Goal: Transaction & Acquisition: Purchase product/service

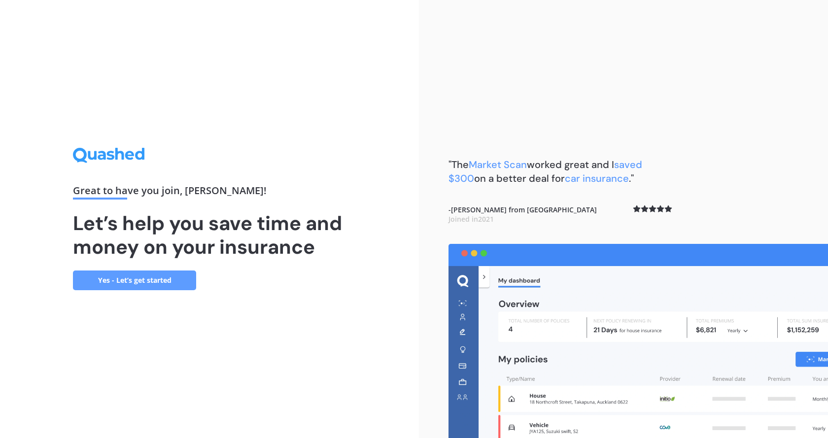
click at [121, 284] on link "Yes - Let’s get started" at bounding box center [134, 281] width 123 height 20
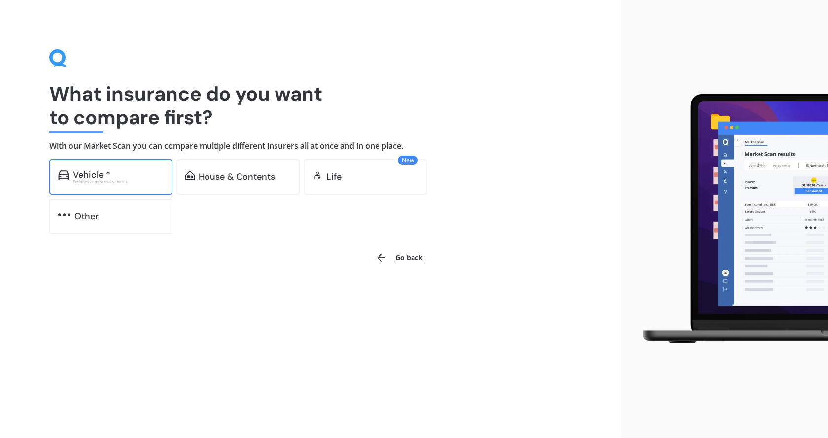
click at [78, 174] on div "Vehicle *" at bounding box center [91, 175] width 37 height 10
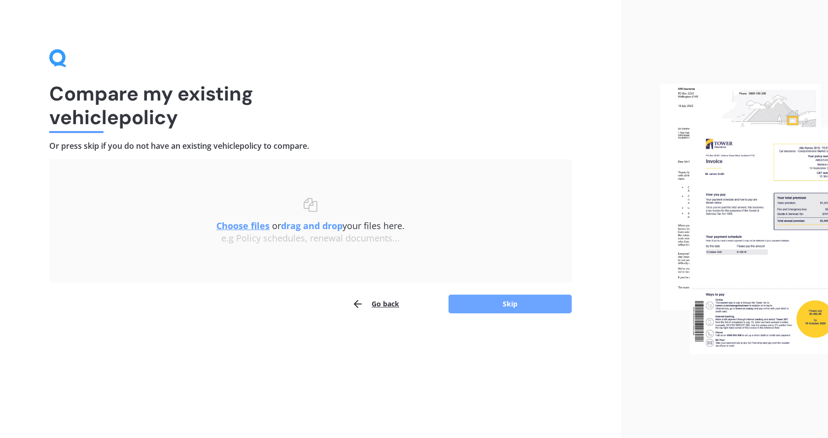
click at [508, 303] on button "Skip" at bounding box center [510, 304] width 123 height 19
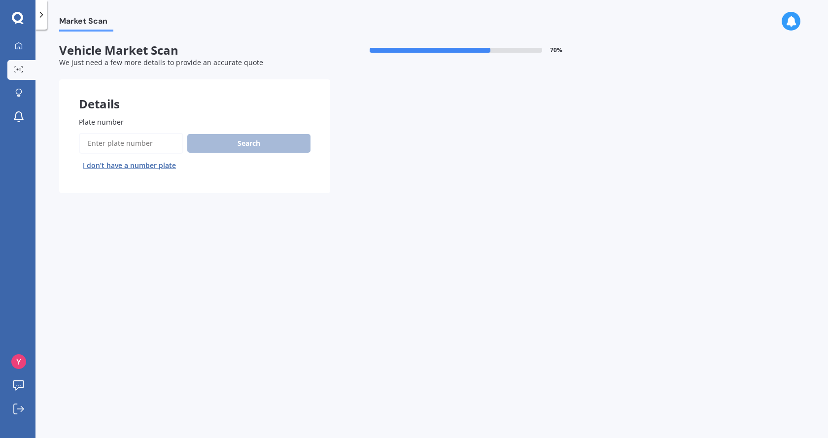
click at [94, 122] on span "Plate number" at bounding box center [101, 121] width 45 height 9
click at [94, 133] on input "Plate number" at bounding box center [131, 143] width 104 height 21
type input "fep916"
click at [244, 143] on button "Search" at bounding box center [248, 143] width 123 height 19
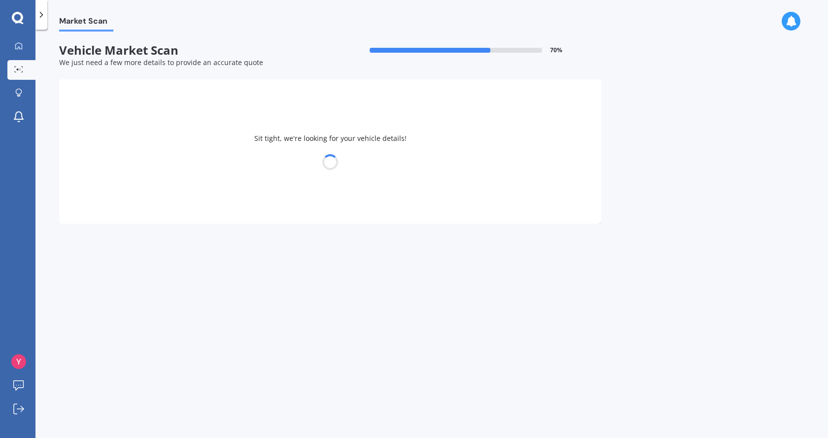
select select "SUZUKI"
select select "SWIFT"
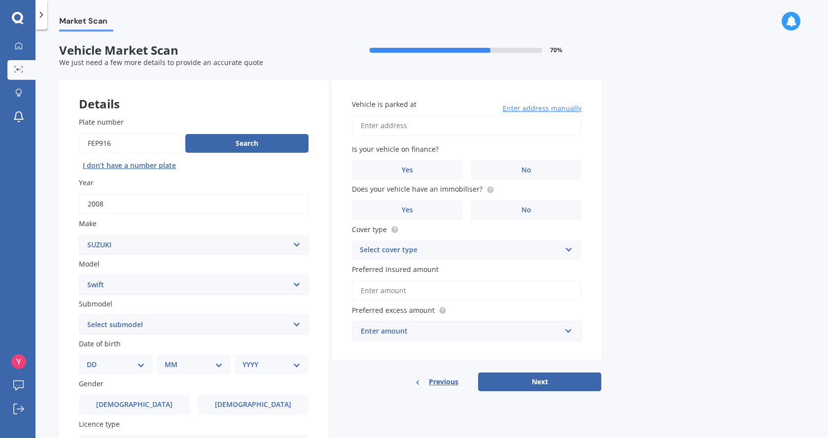
click at [89, 306] on span "Submodel" at bounding box center [96, 303] width 34 height 9
click at [89, 315] on select "Select submodel (All other) Cino Diesel Turbo GA GL GLX GO GP GS GTI LTD RS Hyb…" at bounding box center [194, 325] width 230 height 20
click at [94, 366] on select "DD 01 02 03 04 05 06 07 08 09 10 11 12 13 14 15 16 17 18 19 20 21 22 23 24 25 2…" at bounding box center [116, 364] width 58 height 11
select select "20"
click at [95, 359] on select "DD 01 02 03 04 05 06 07 08 09 10 11 12 13 14 15 16 17 18 19 20 21 22 23 24 25 2…" at bounding box center [116, 364] width 58 height 11
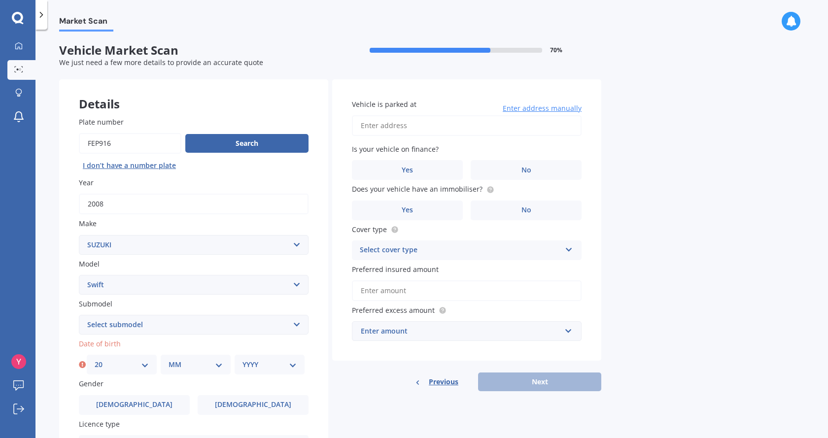
click at [217, 364] on select "MM 01 02 03 04 05 06 07 08 09 10 11 12" at bounding box center [196, 364] width 54 height 11
select select "10"
click at [169, 359] on select "MM 01 02 03 04 05 06 07 08 09 10 11 12" at bounding box center [196, 364] width 54 height 11
click at [293, 366] on select "YYYY 2025 2024 2023 2022 2021 2020 2019 2018 2017 2016 2015 2014 2013 2012 2011…" at bounding box center [270, 364] width 54 height 11
select select "1976"
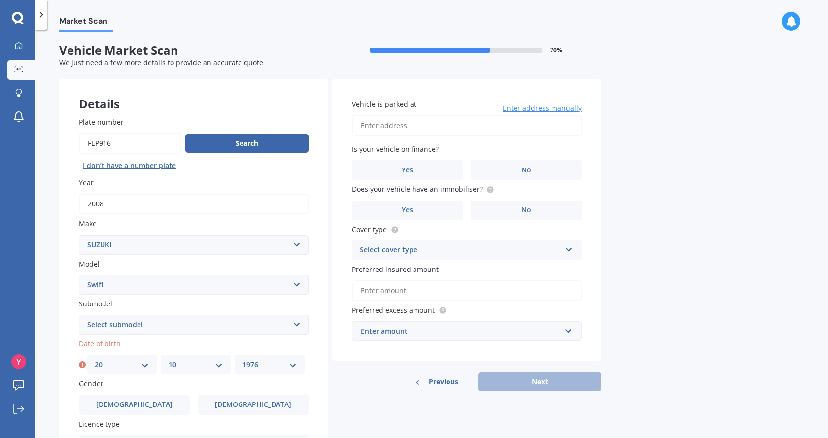
click at [243, 359] on select "YYYY 2025 2024 2023 2022 2021 2020 2019 2018 2017 2016 2015 2014 2013 2012 2011…" at bounding box center [270, 364] width 54 height 11
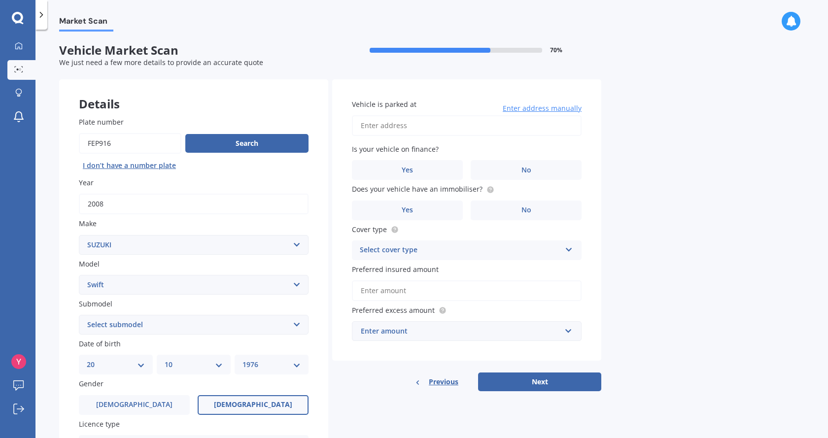
click at [253, 410] on label "Female" at bounding box center [253, 405] width 111 height 20
click at [0, 0] on input "Female" at bounding box center [0, 0] width 0 height 0
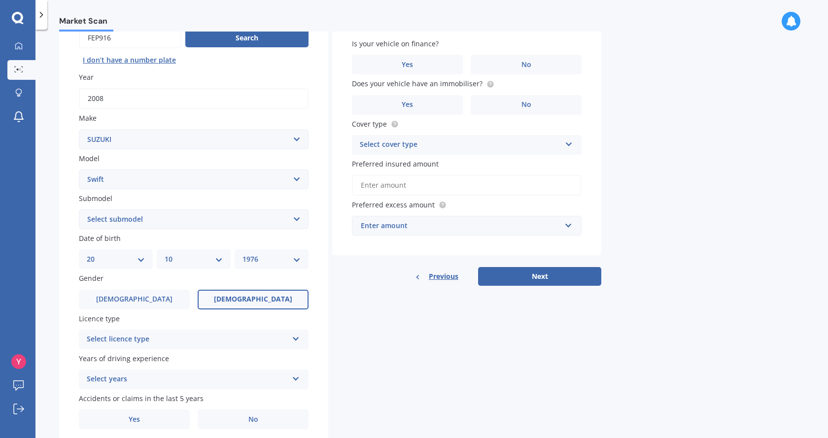
scroll to position [106, 0]
click at [139, 338] on div "Select licence type" at bounding box center [187, 339] width 201 height 12
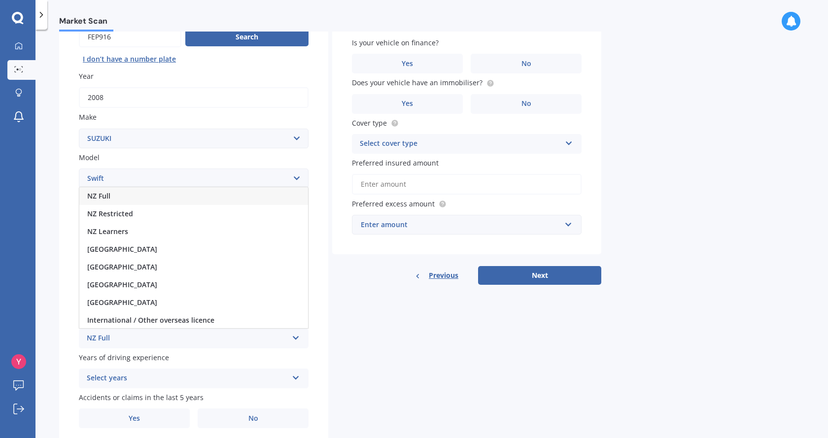
click at [107, 194] on span "NZ Full" at bounding box center [98, 195] width 23 height 9
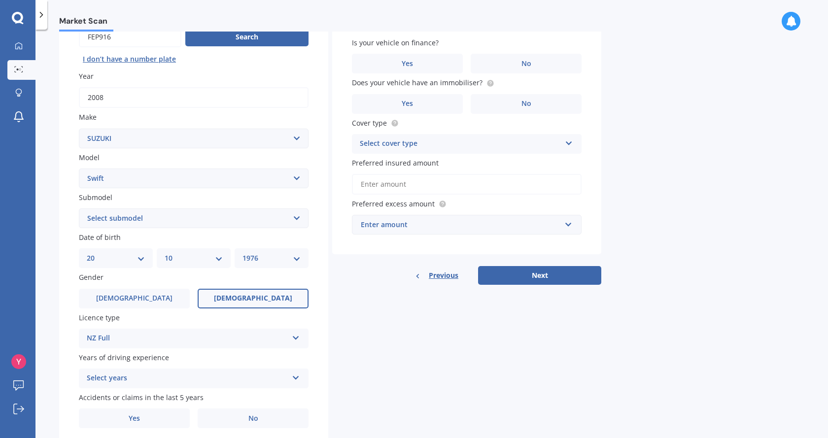
click at [117, 380] on div "Select years" at bounding box center [187, 379] width 201 height 12
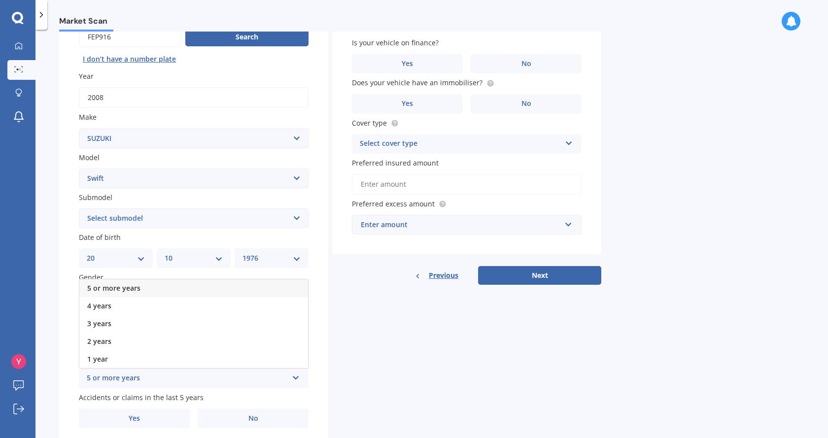
click at [109, 287] on span "5 or more years" at bounding box center [113, 287] width 53 height 9
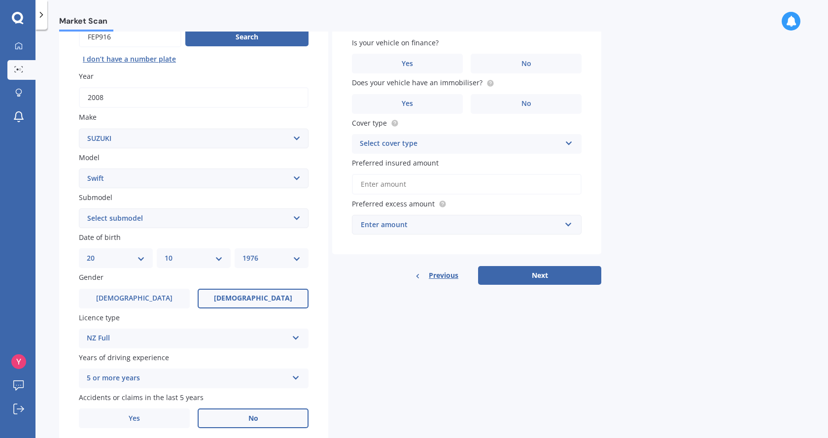
click at [259, 420] on label "No" at bounding box center [253, 419] width 111 height 20
click at [0, 0] on input "No" at bounding box center [0, 0] width 0 height 0
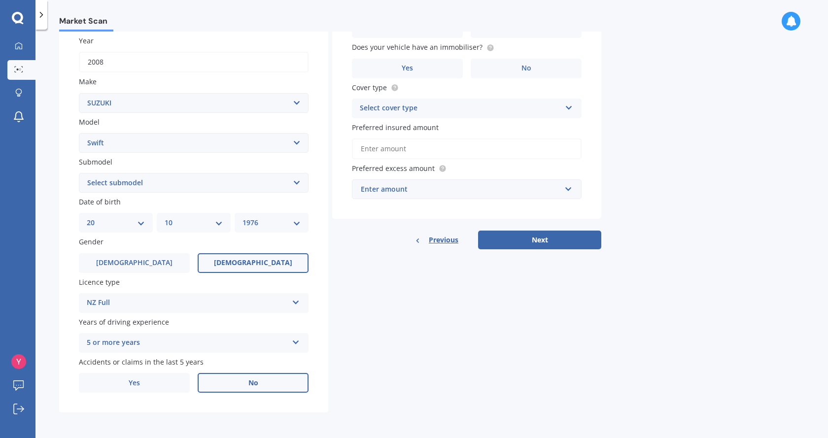
scroll to position [0, 0]
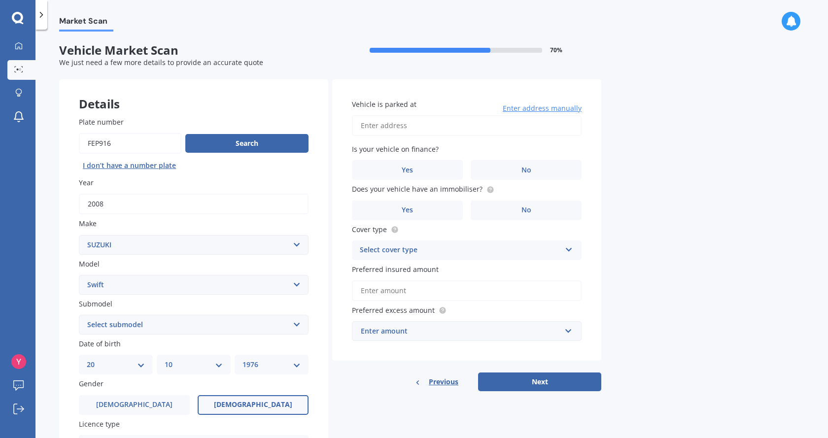
click at [406, 131] on input "Vehicle is parked at" at bounding box center [467, 125] width 230 height 21
type input "27 Church Hill Road, Port Albert 0973"
click at [523, 167] on span "No" at bounding box center [527, 170] width 10 height 8
click at [0, 0] on input "No" at bounding box center [0, 0] width 0 height 0
click at [551, 209] on label "No" at bounding box center [526, 211] width 111 height 20
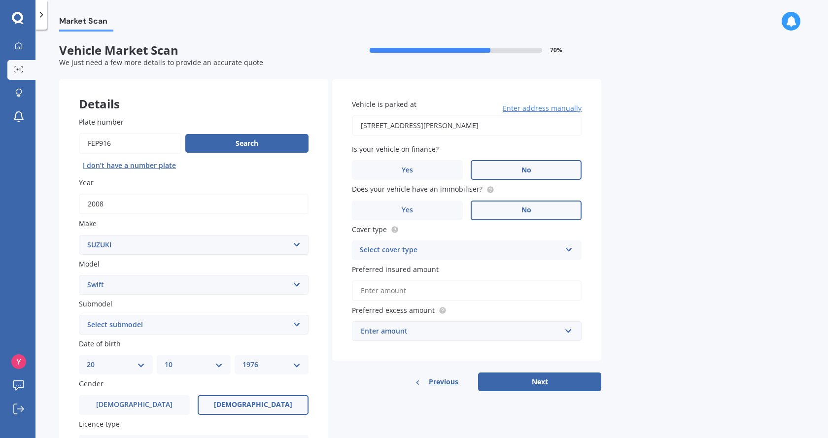
click at [0, 0] on input "No" at bounding box center [0, 0] width 0 height 0
click at [418, 250] on div "Select cover type" at bounding box center [460, 250] width 201 height 12
click at [409, 270] on span "Comprehensive" at bounding box center [386, 269] width 52 height 9
click at [416, 332] on div "Enter amount" at bounding box center [461, 331] width 200 height 11
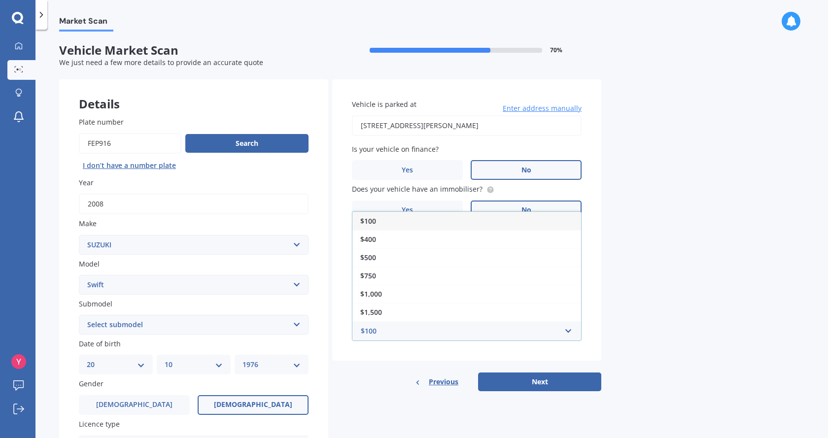
click at [365, 222] on span "$100" at bounding box center [368, 220] width 16 height 9
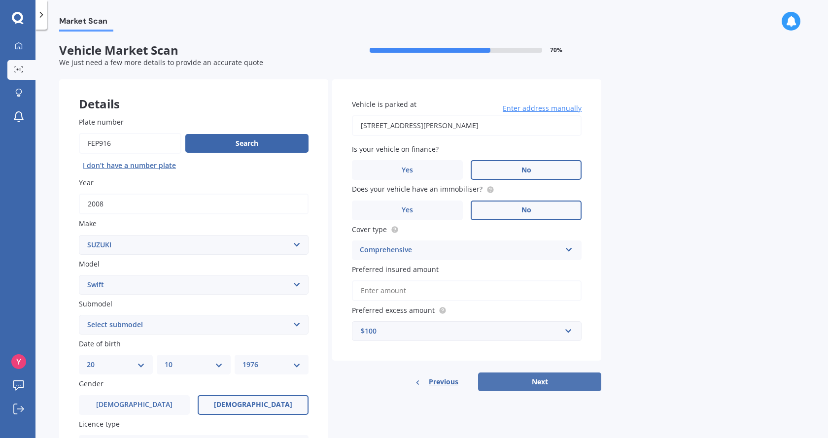
click at [576, 377] on button "Next" at bounding box center [539, 382] width 123 height 19
click at [254, 316] on select "Select submodel (All other) Cino Diesel Turbo GA GL GLX GO GP GS GTI LTD RS Hyb…" at bounding box center [194, 325] width 230 height 20
click at [258, 322] on select "Select submodel (All other) Cino Diesel Turbo GA GL GLX GO GP GS GTI LTD RS Hyb…" at bounding box center [194, 325] width 230 height 20
click at [161, 324] on select "Select submodel (All other) Cino Diesel Turbo GA GL GLX GO GP GS GTI LTD RS Hyb…" at bounding box center [194, 325] width 230 height 20
select select "(ALL OTHER)"
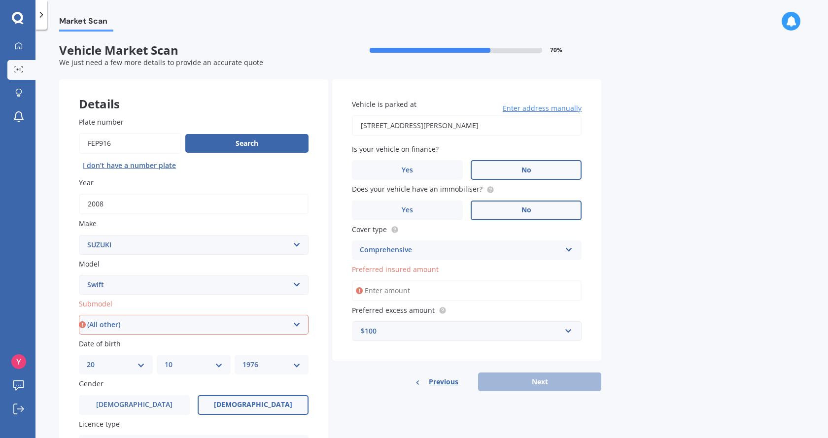
click at [79, 315] on select "Select submodel (All other) Cino Diesel Turbo GA GL GLX GO GP GS GTI LTD RS Hyb…" at bounding box center [194, 325] width 230 height 20
click at [532, 383] on div "Previous Next" at bounding box center [466, 382] width 269 height 19
drag, startPoint x: 390, startPoint y: 283, endPoint x: 391, endPoint y: 293, distance: 10.0
click at [390, 285] on input "Preferred insured amount" at bounding box center [467, 290] width 230 height 21
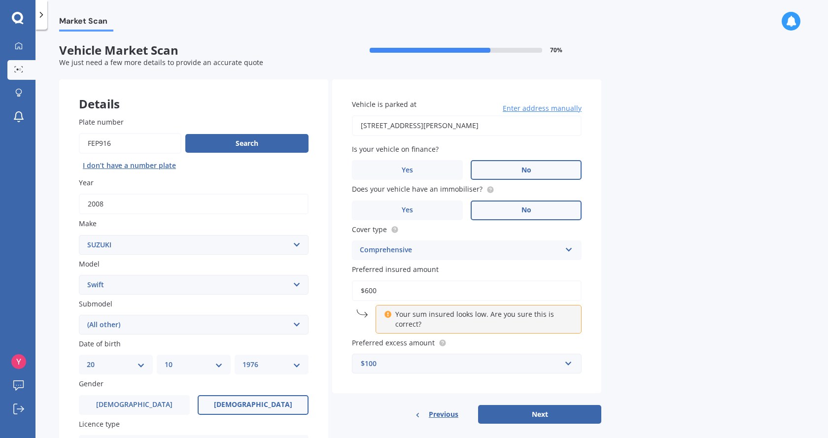
type input "$6,000"
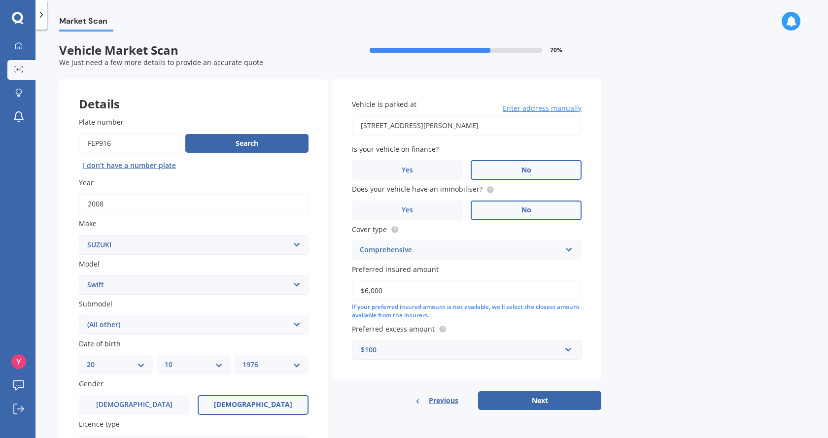
drag, startPoint x: 392, startPoint y: 295, endPoint x: 325, endPoint y: 292, distance: 66.6
click at [325, 292] on div "Details Plate number Search I don’t have a number plate Year 2008 Make Select m…" at bounding box center [330, 317] width 542 height 476
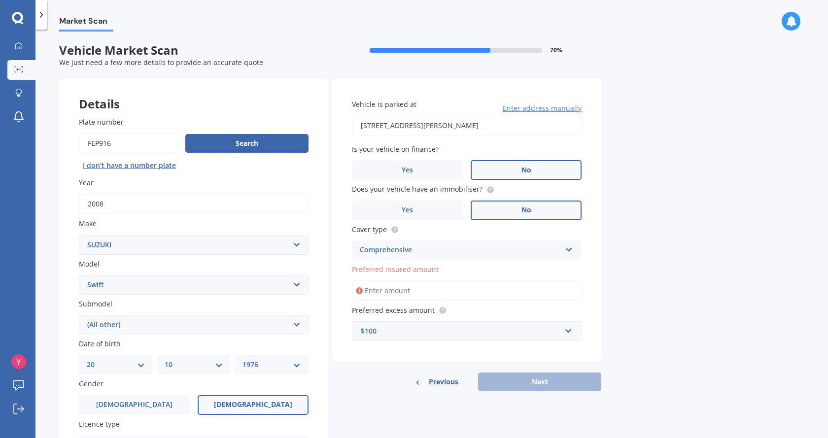
click at [382, 290] on input "Preferred insured amount" at bounding box center [467, 290] width 230 height 21
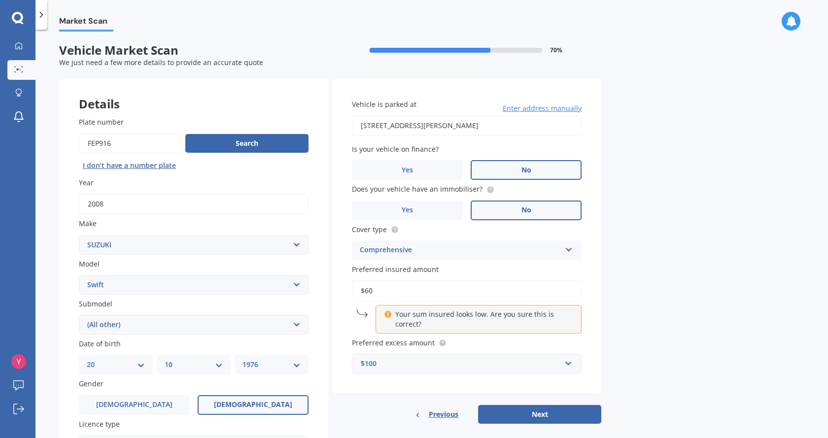
type input "$6"
type input "$4"
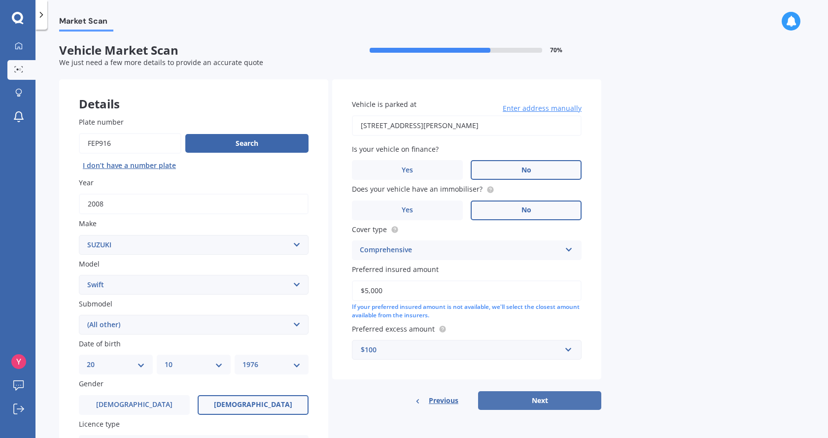
type input "$5,000"
click at [562, 404] on button "Next" at bounding box center [539, 400] width 123 height 19
select select "20"
select select "10"
select select "1976"
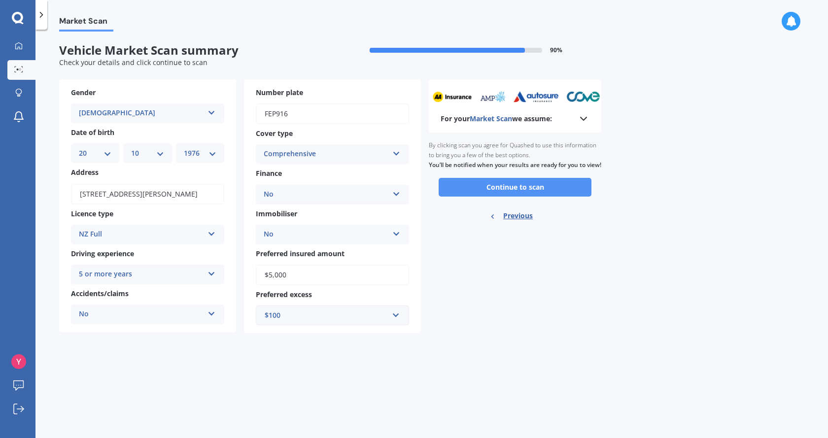
click at [524, 197] on button "Continue to scan" at bounding box center [515, 187] width 153 height 19
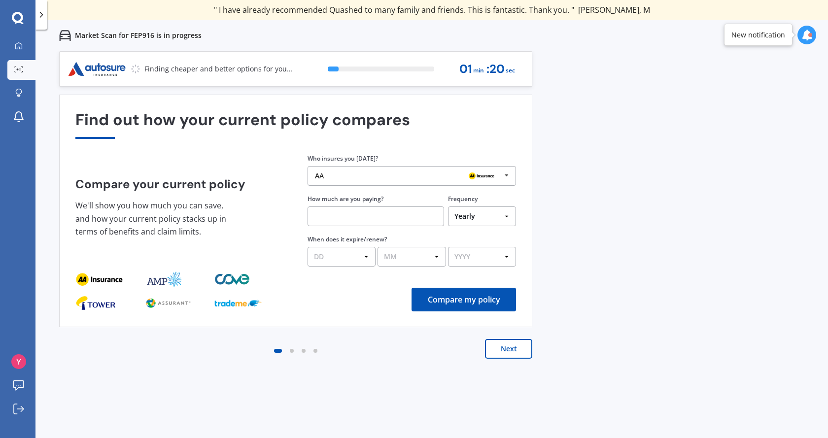
click at [504, 348] on button "Next" at bounding box center [508, 349] width 47 height 20
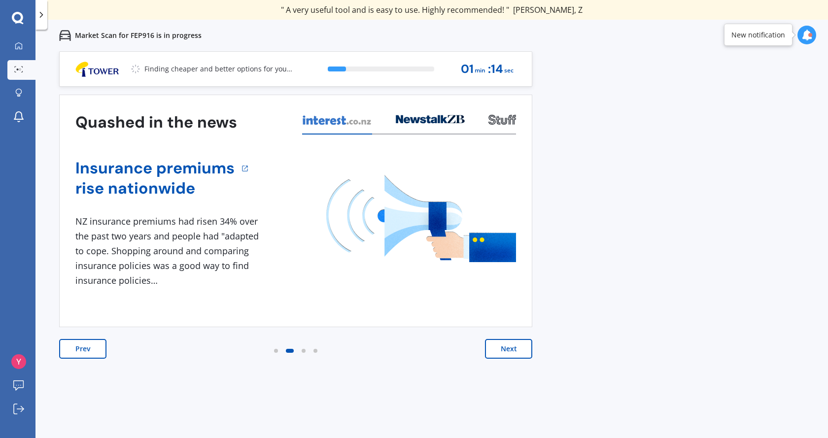
click at [517, 352] on button "Next" at bounding box center [508, 349] width 47 height 20
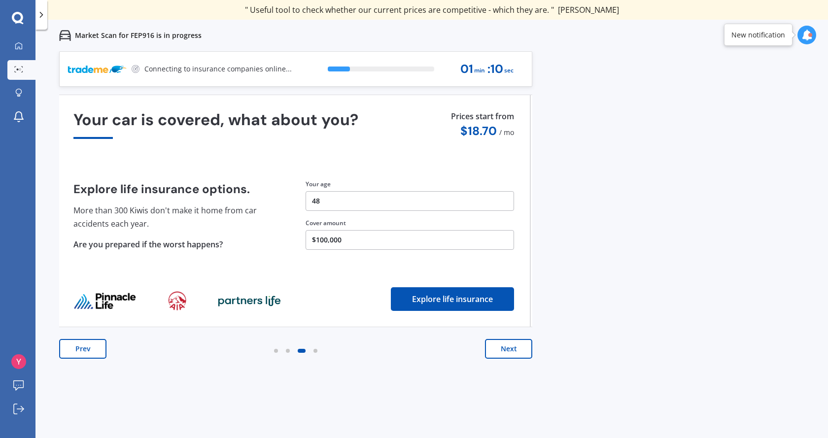
drag, startPoint x: 353, startPoint y: 196, endPoint x: 287, endPoint y: 192, distance: 66.2
click at [306, 192] on button "48" at bounding box center [410, 201] width 209 height 20
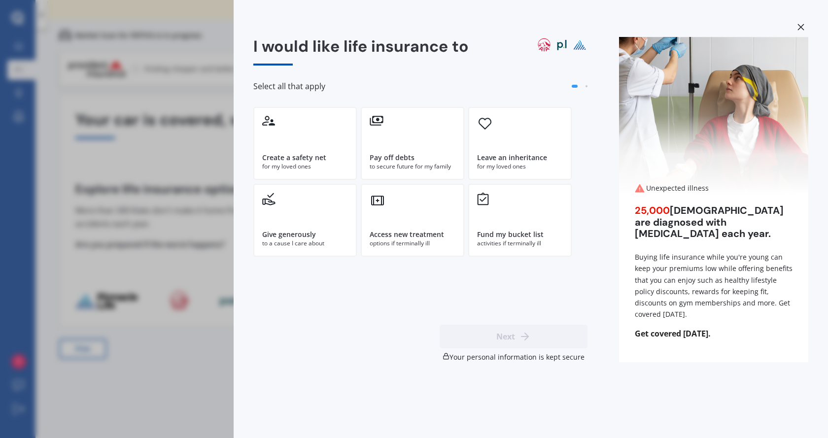
click at [114, 158] on div "I would like life insurance to Select all that apply Create a safety net for my…" at bounding box center [414, 219] width 828 height 438
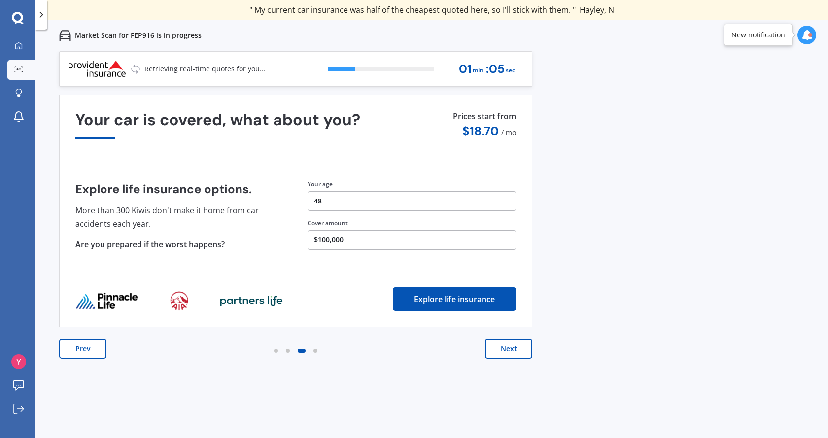
click at [356, 239] on button "$100,000" at bounding box center [412, 240] width 209 height 20
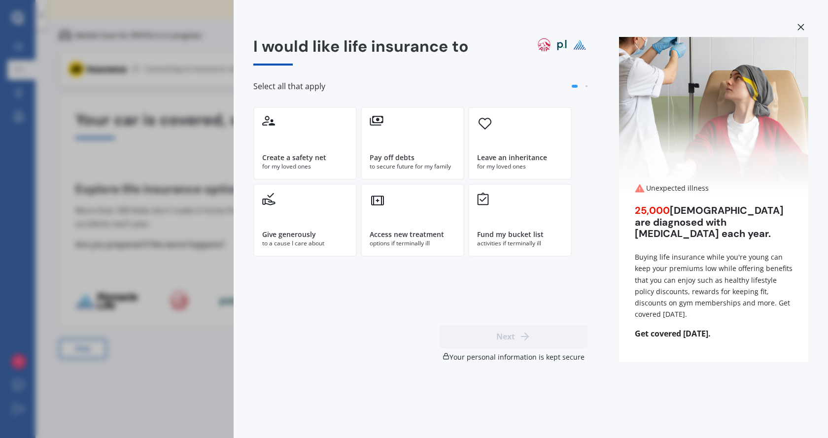
click at [116, 161] on div "I would like life insurance to Select all that apply Create a safety net for my…" at bounding box center [414, 219] width 828 height 438
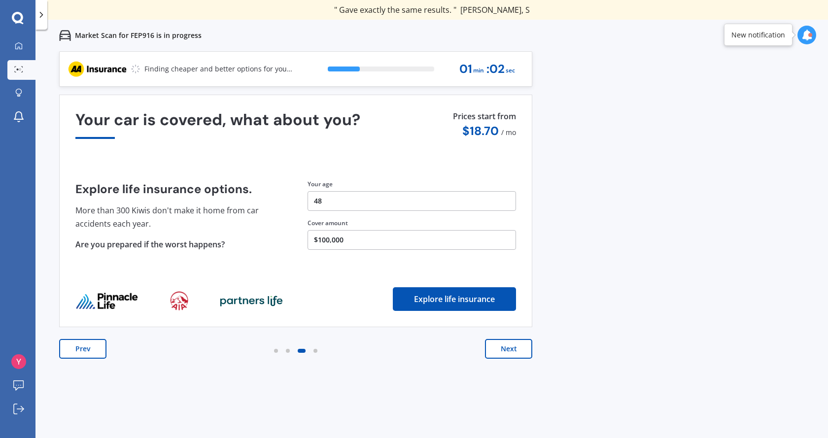
click at [514, 352] on button "Next" at bounding box center [508, 349] width 47 height 20
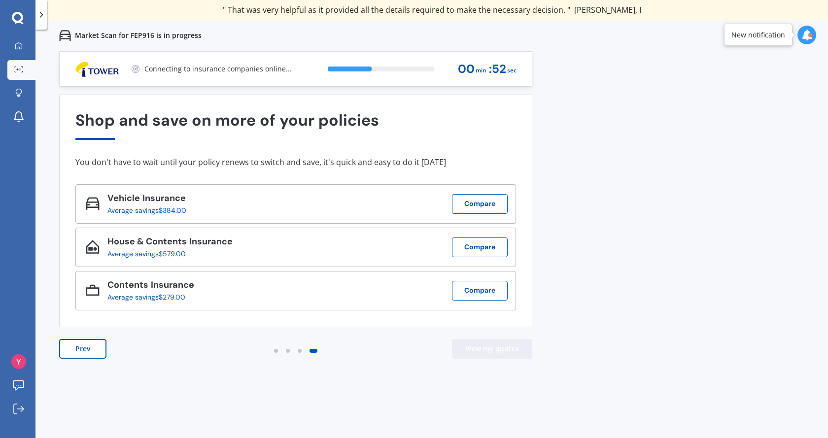
click at [490, 351] on button "View my quotes" at bounding box center [492, 349] width 80 height 20
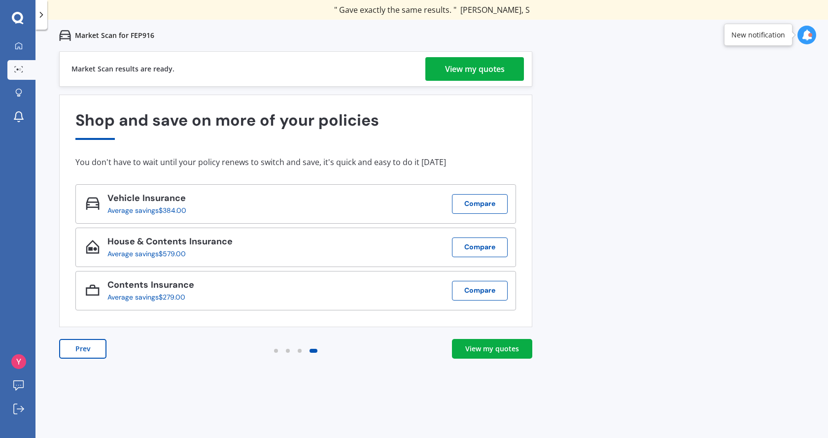
click at [496, 348] on div "View my quotes" at bounding box center [492, 349] width 54 height 10
